Goal: Check status

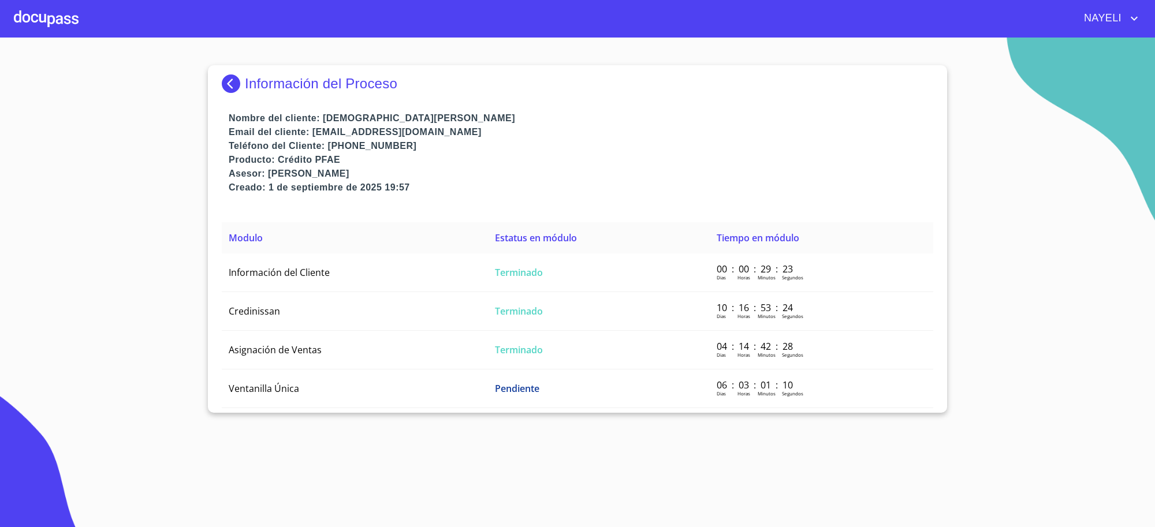
click at [315, 80] on p "Información del Proceso" at bounding box center [321, 84] width 152 height 16
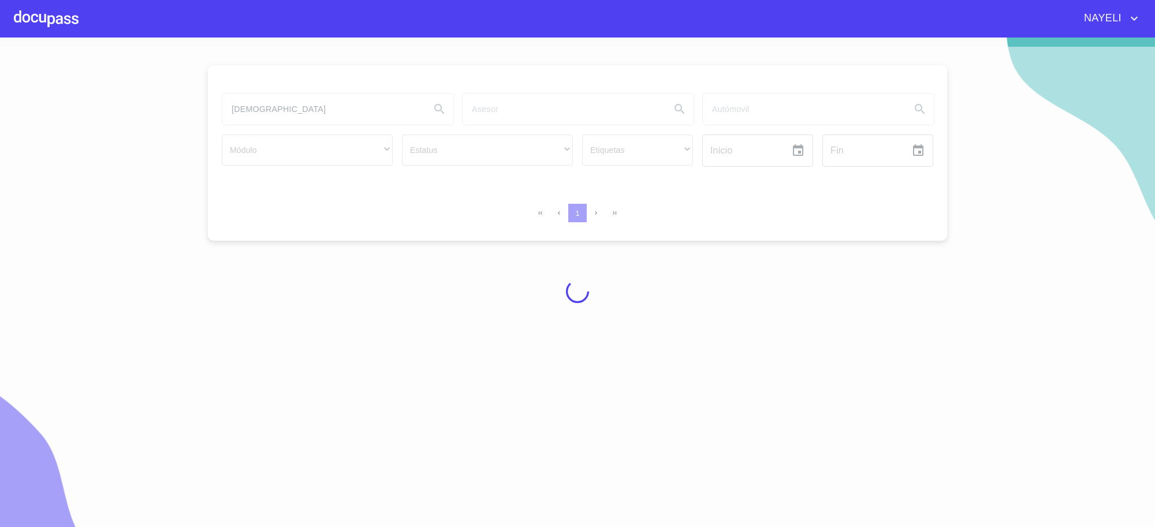
click at [314, 103] on div at bounding box center [577, 292] width 1155 height 490
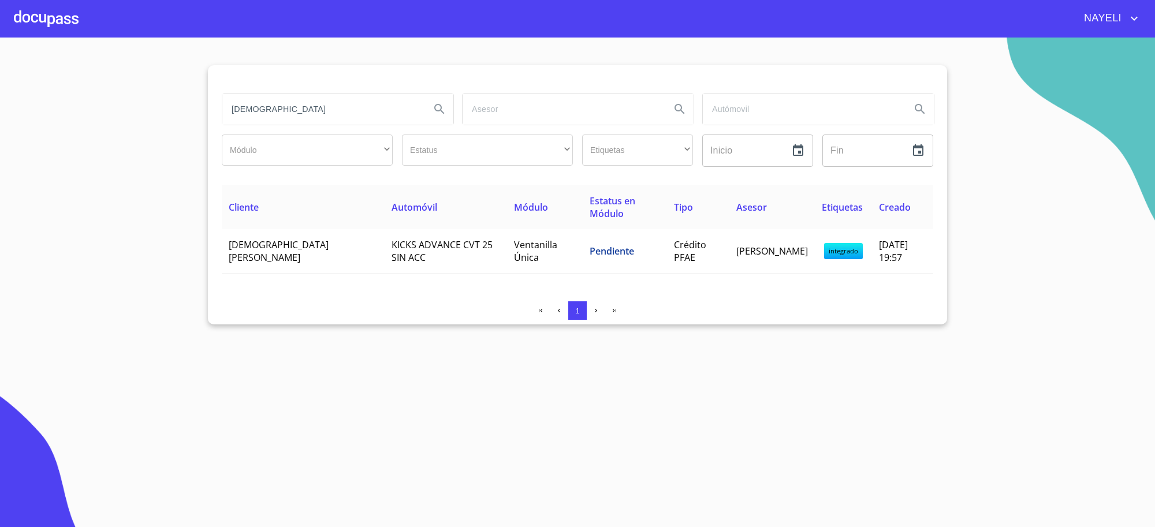
click at [290, 110] on input "[DEMOGRAPHIC_DATA]" at bounding box center [321, 109] width 199 height 31
paste input "[PERSON_NAME] [PERSON_NAME]"
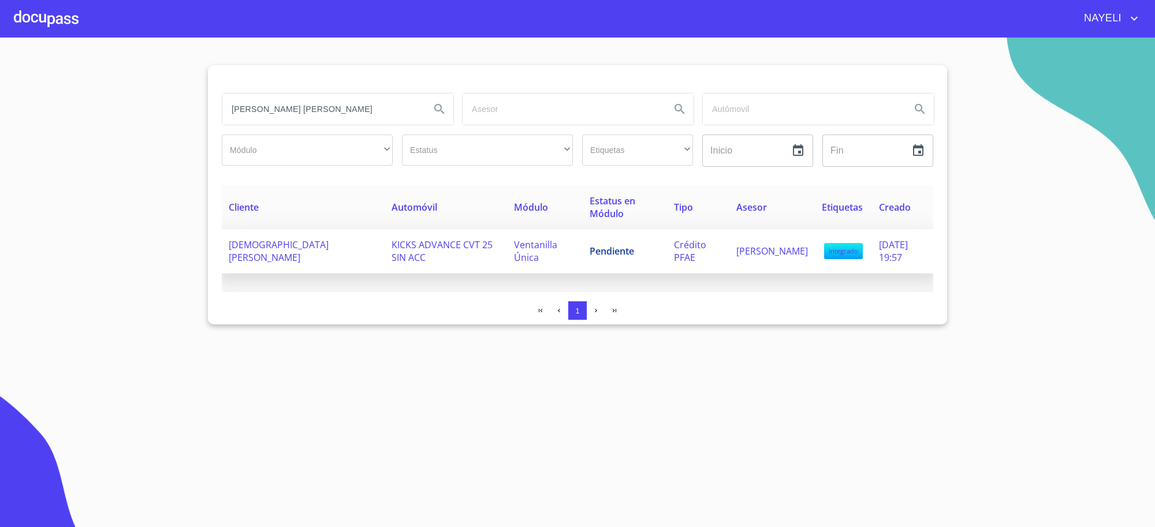
type input "[PERSON_NAME] [PERSON_NAME]"
click at [603, 264] on td "Pendiente" at bounding box center [625, 251] width 84 height 44
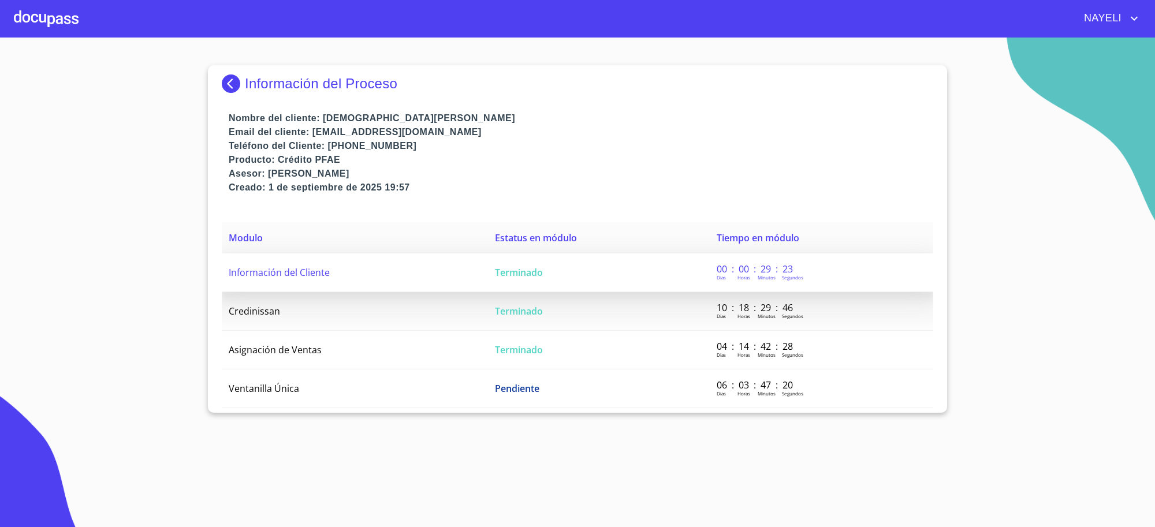
click at [520, 281] on td "Terminado" at bounding box center [599, 273] width 222 height 39
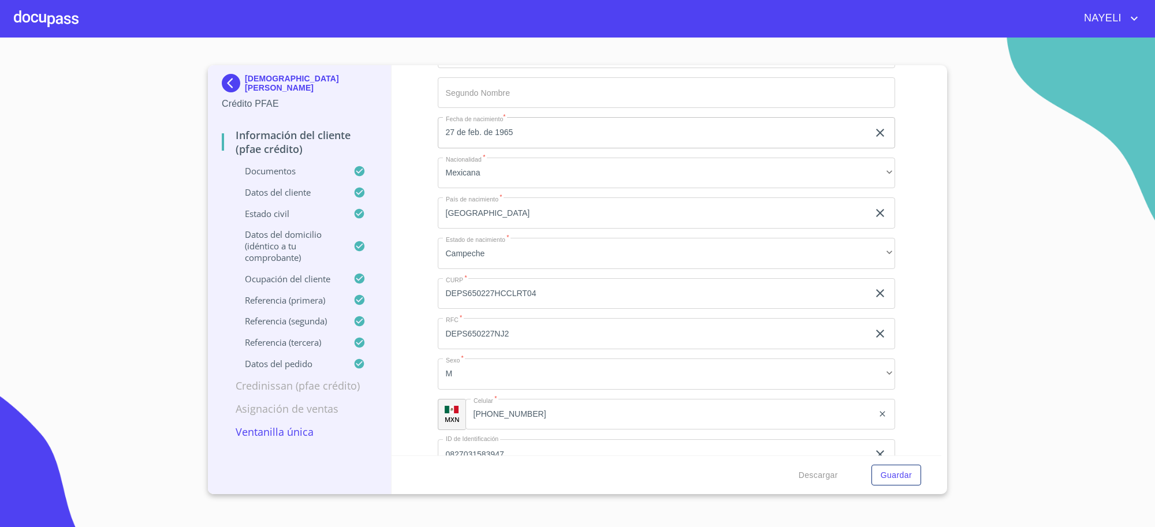
scroll to position [3994, 0]
click at [460, 298] on input "DEPS650227HCCLRT04" at bounding box center [653, 293] width 431 height 31
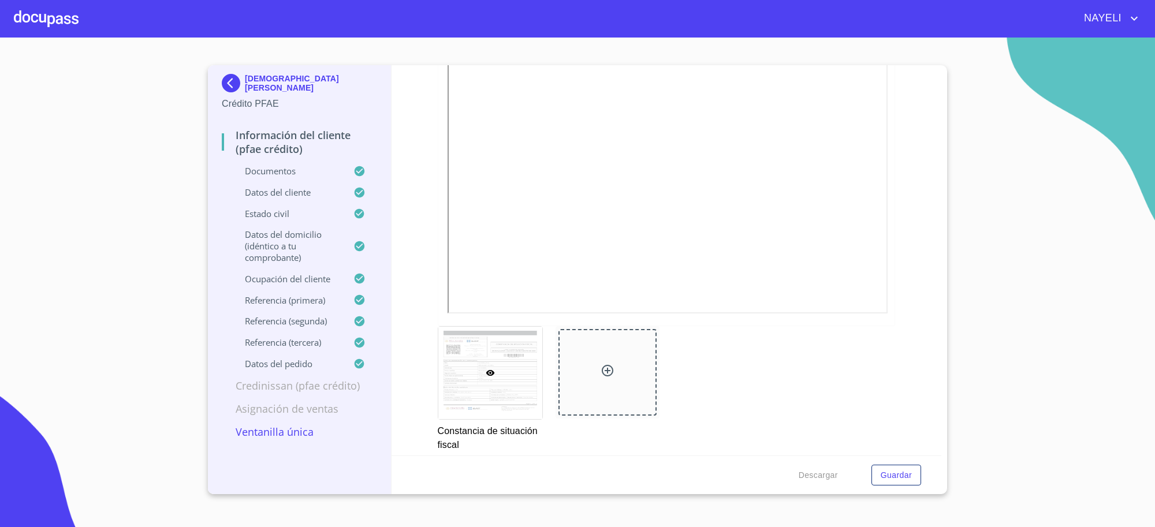
scroll to position [3224, 0]
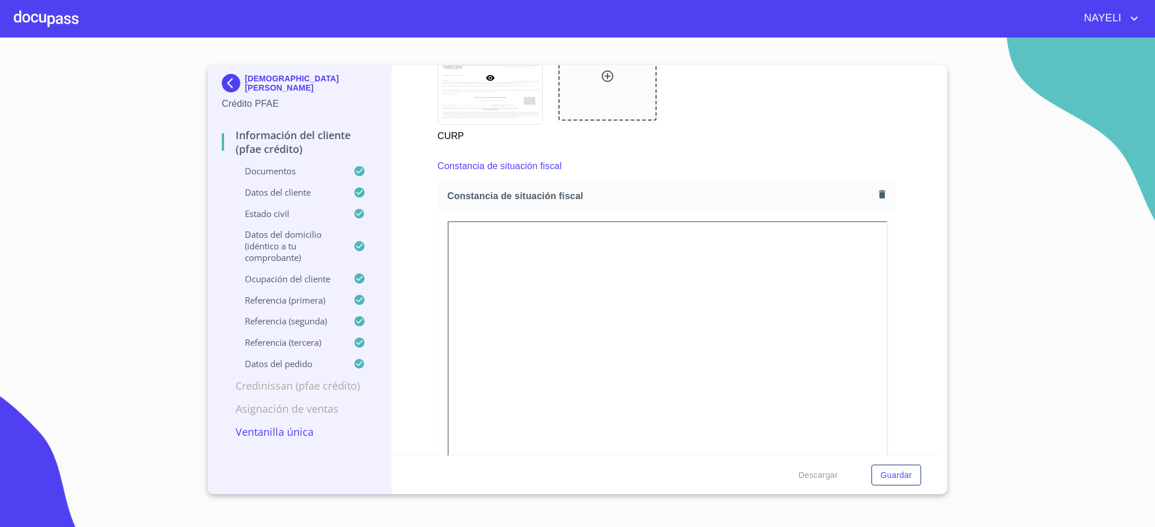
click at [249, 79] on p "[DEMOGRAPHIC_DATA][PERSON_NAME]" at bounding box center [311, 83] width 132 height 18
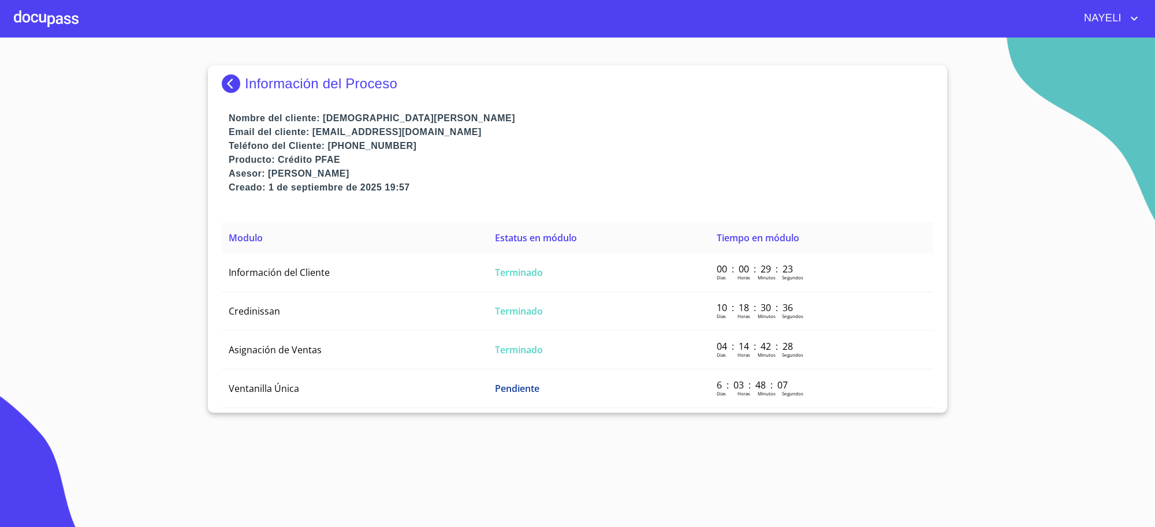
click at [249, 79] on p "Información del Proceso" at bounding box center [321, 84] width 152 height 16
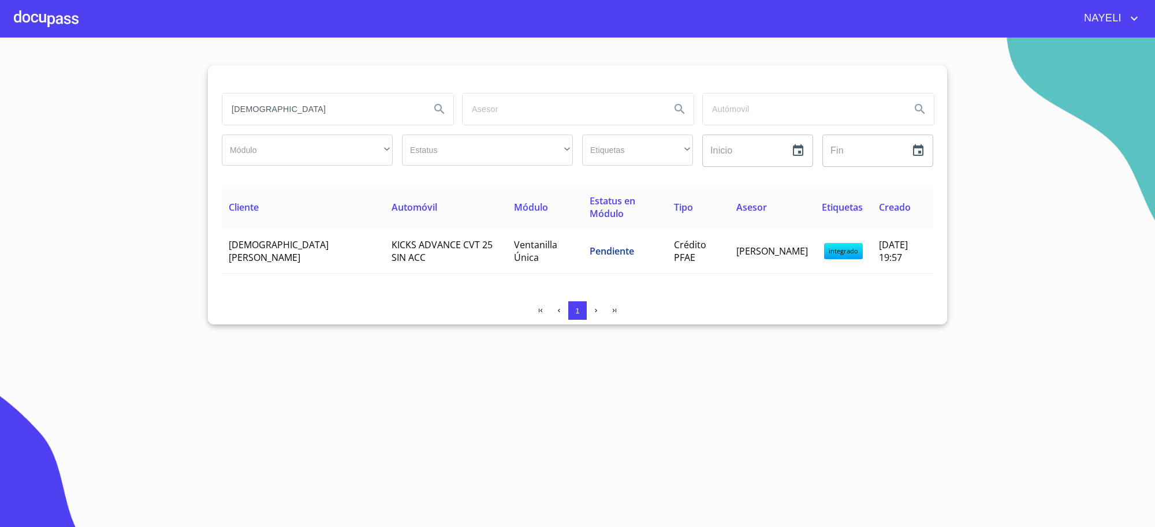
click at [0, 146] on section "[DEMOGRAPHIC_DATA][PERSON_NAME] ​ ​ Estatus ​ ​ Etiquetas ​ ​ Inicio ​ Fin ​ Cl…" at bounding box center [577, 283] width 1155 height 490
click at [311, 111] on input "[DEMOGRAPHIC_DATA]" at bounding box center [321, 109] width 199 height 31
paste input "[PERSON_NAME] [PERSON_NAME]"
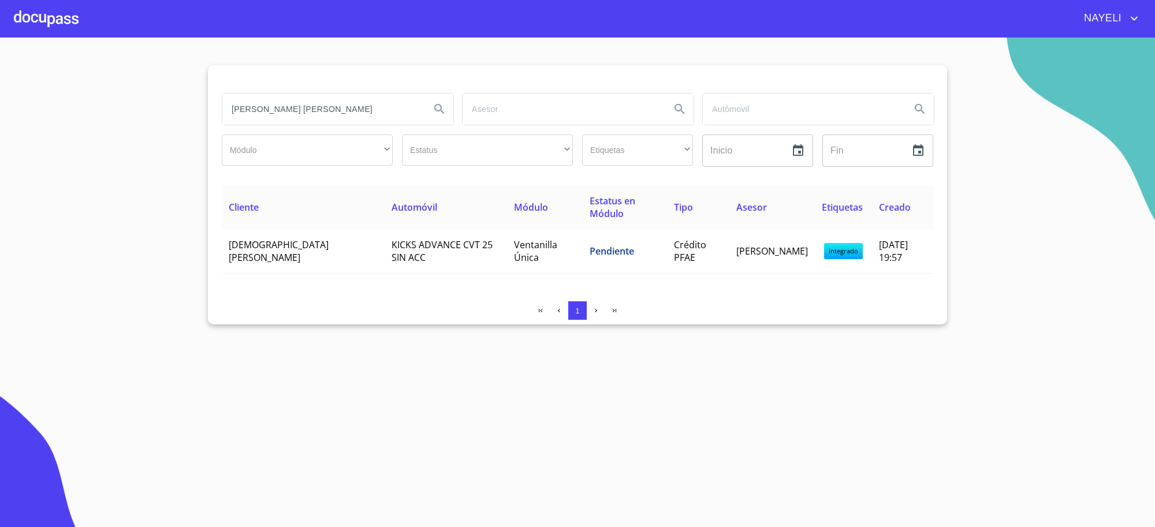
type input "[PERSON_NAME] [PERSON_NAME]"
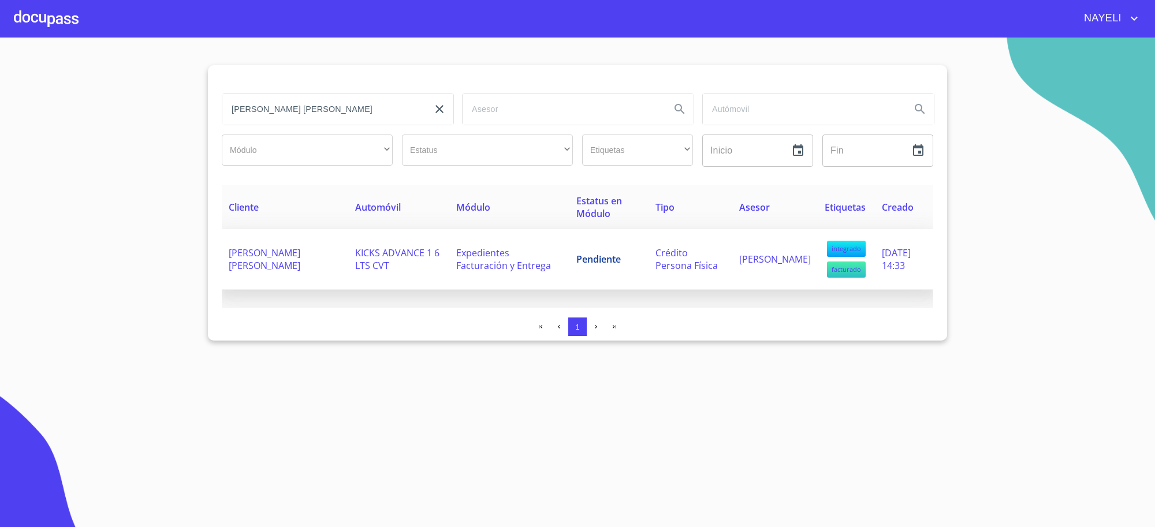
click at [602, 276] on td "Pendiente" at bounding box center [608, 259] width 79 height 61
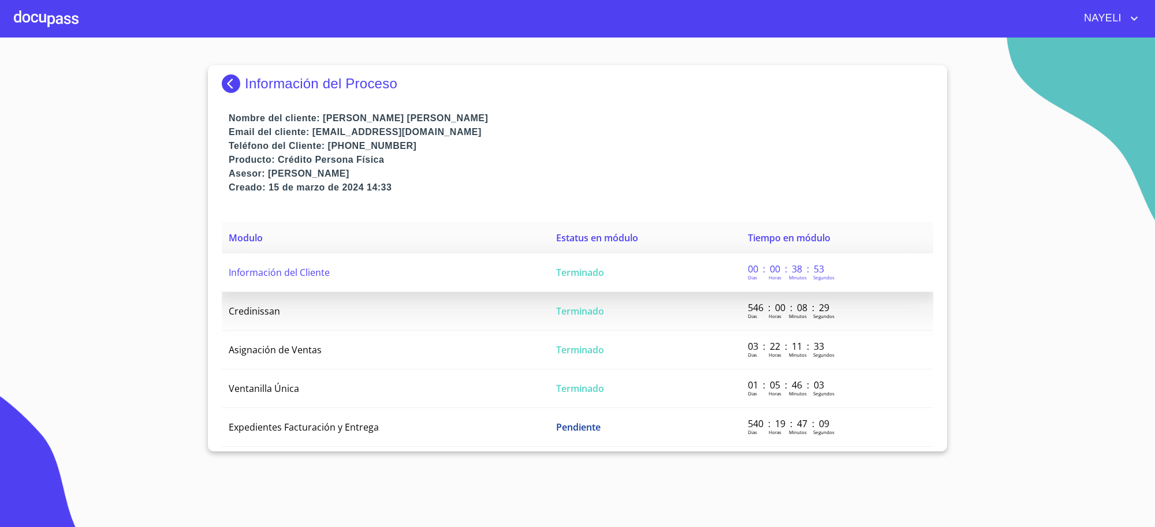
click at [602, 269] on td "Terminado" at bounding box center [644, 273] width 191 height 39
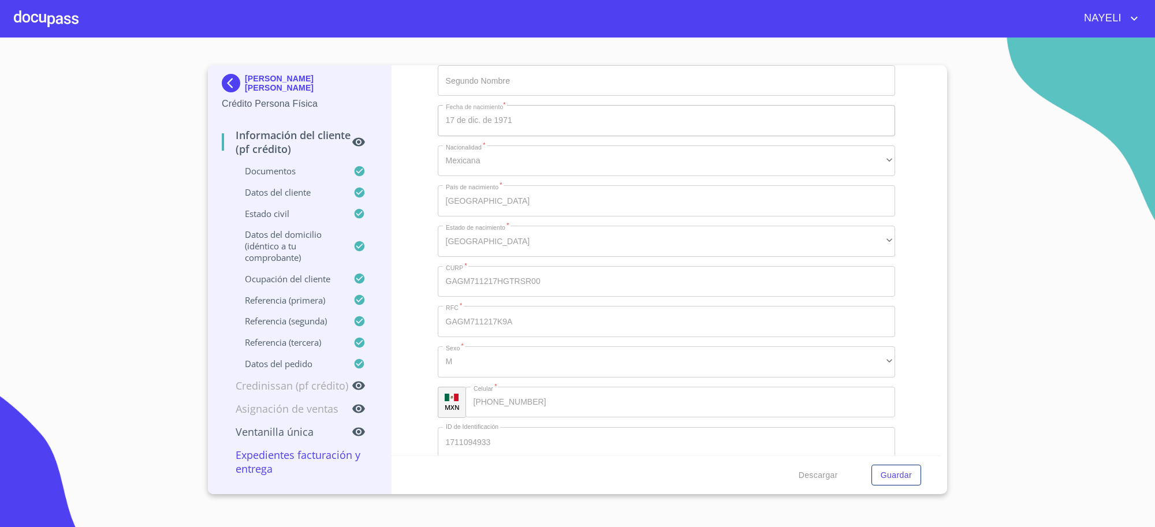
scroll to position [3657, 0]
